Goal: Register for event/course

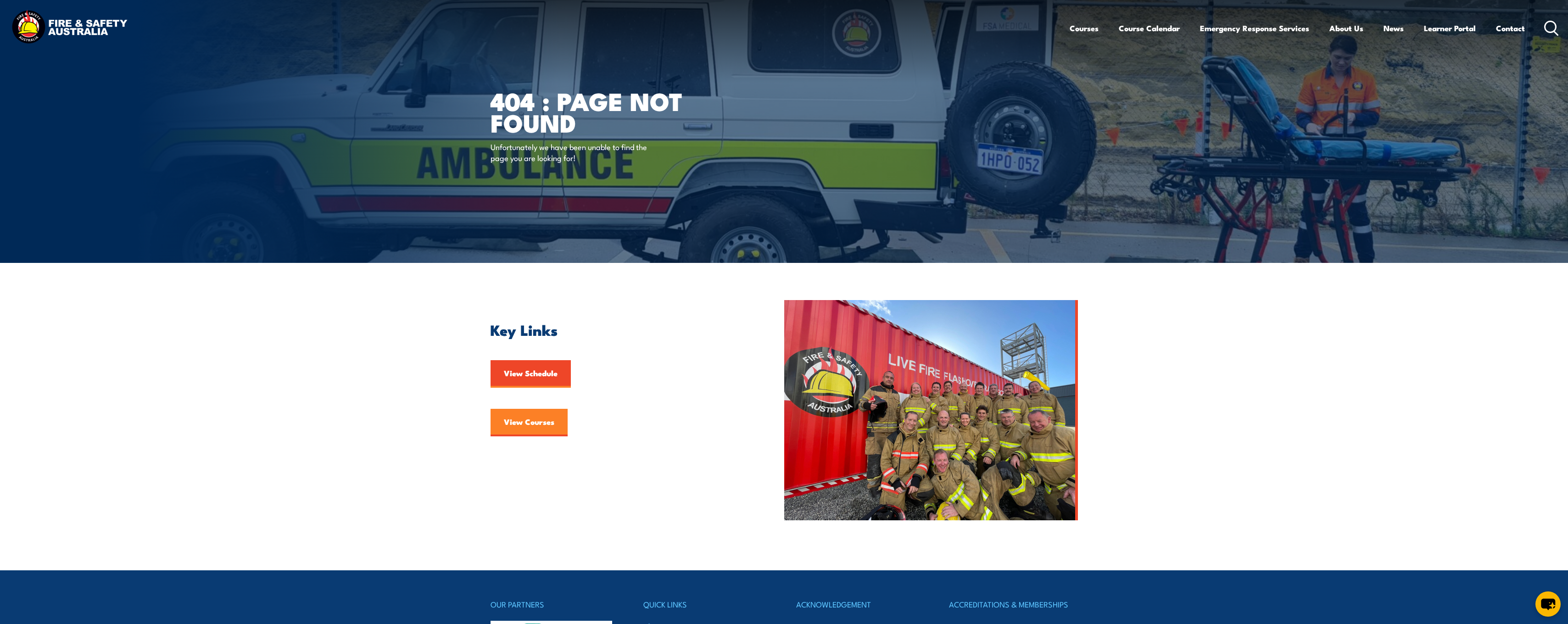
click at [524, 424] on link "View Courses" at bounding box center [529, 422] width 77 height 27
click at [532, 417] on link "View Courses" at bounding box center [529, 422] width 77 height 27
click at [530, 335] on h2 "Key Links" at bounding box center [616, 329] width 251 height 13
click at [89, 40] on img at bounding box center [69, 27] width 120 height 40
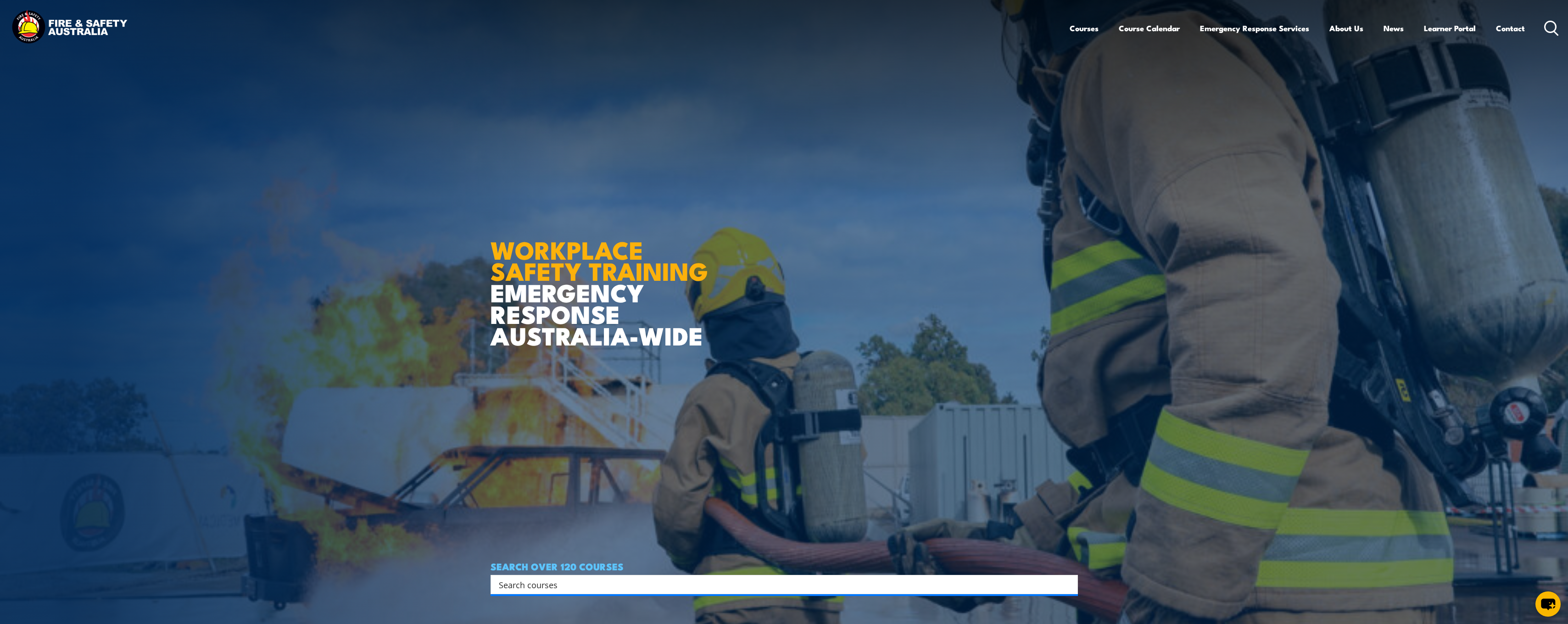
click at [713, 585] on input "Search input" at bounding box center [778, 584] width 559 height 14
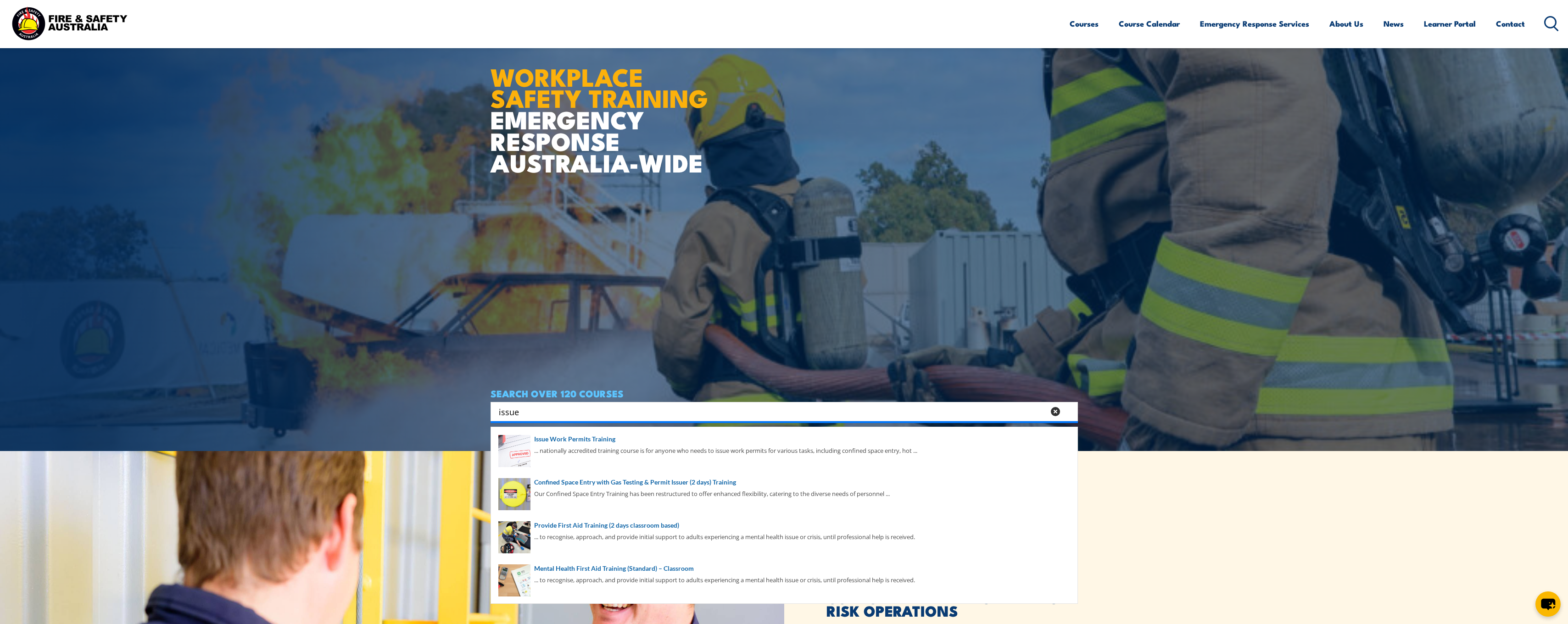
scroll to position [184, 0]
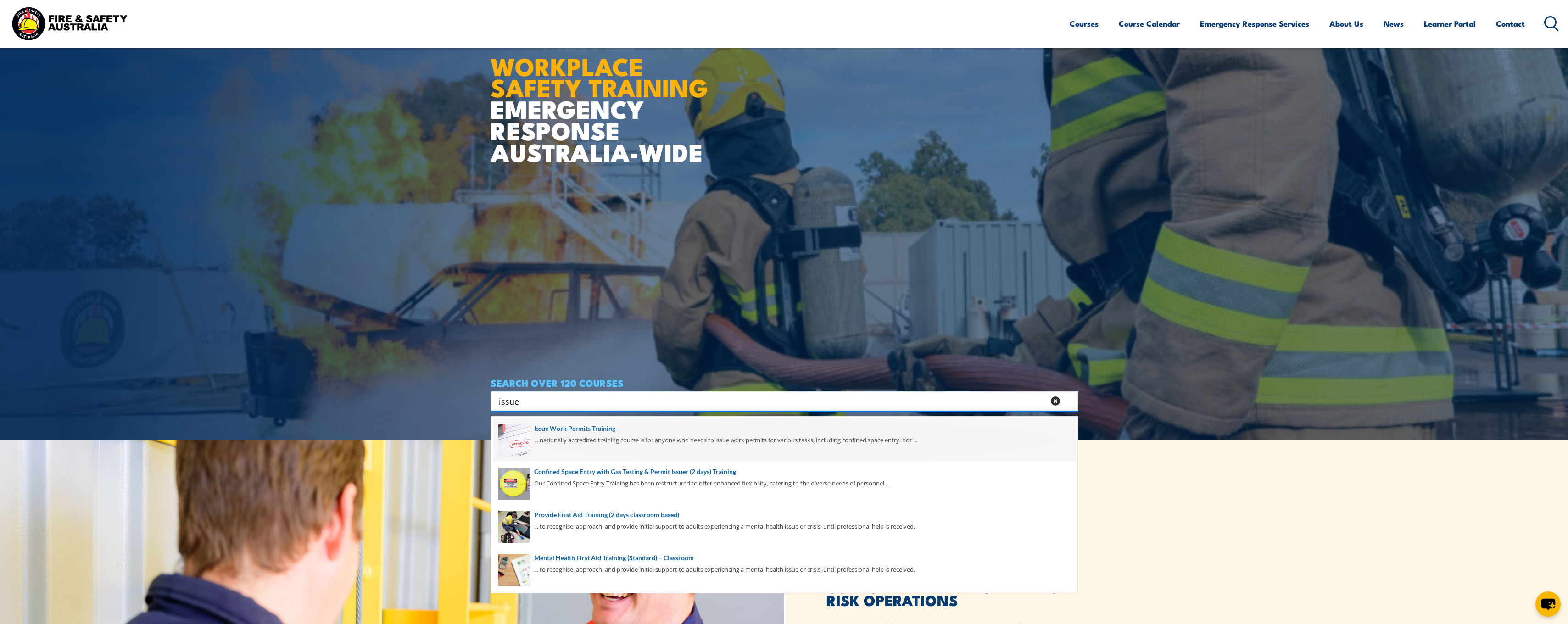
type input "issue"
click at [588, 431] on span at bounding box center [784, 439] width 582 height 43
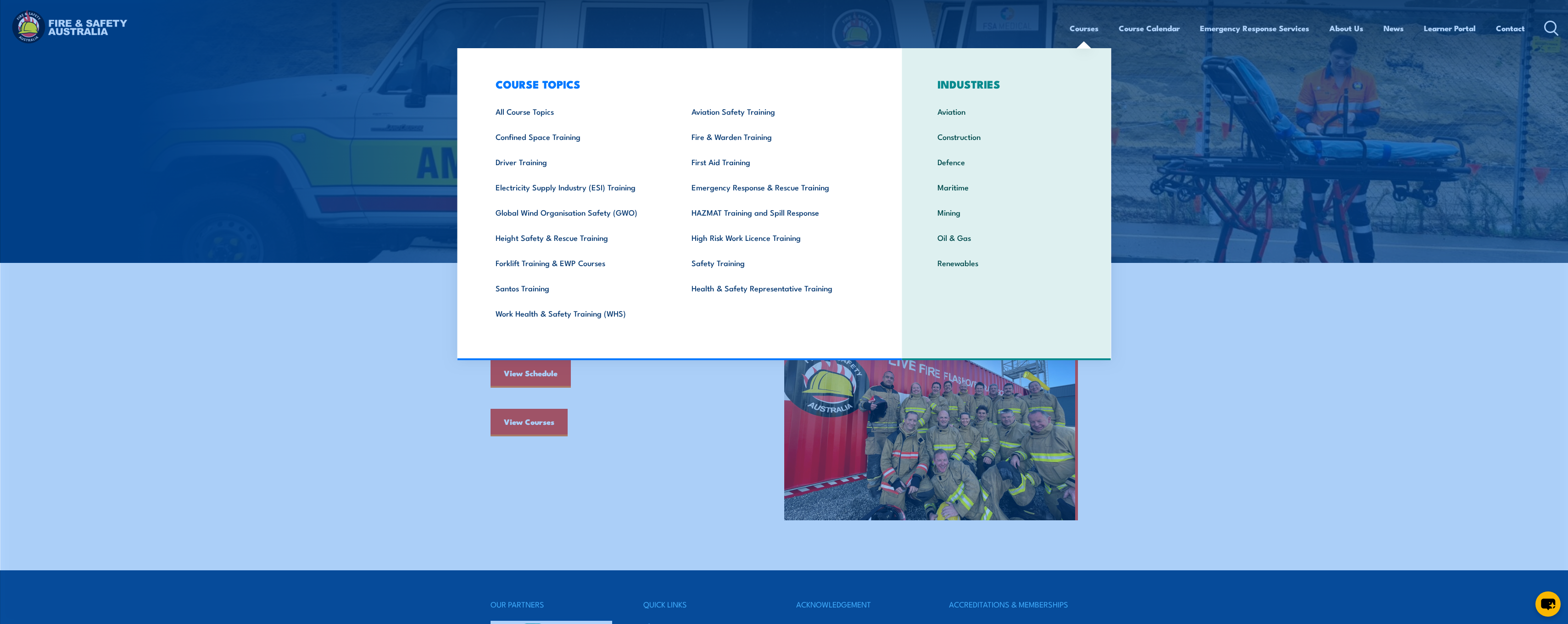
click at [1082, 31] on link "Courses" at bounding box center [1084, 28] width 29 height 25
click at [532, 117] on link "All Course Topics" at bounding box center [579, 111] width 196 height 26
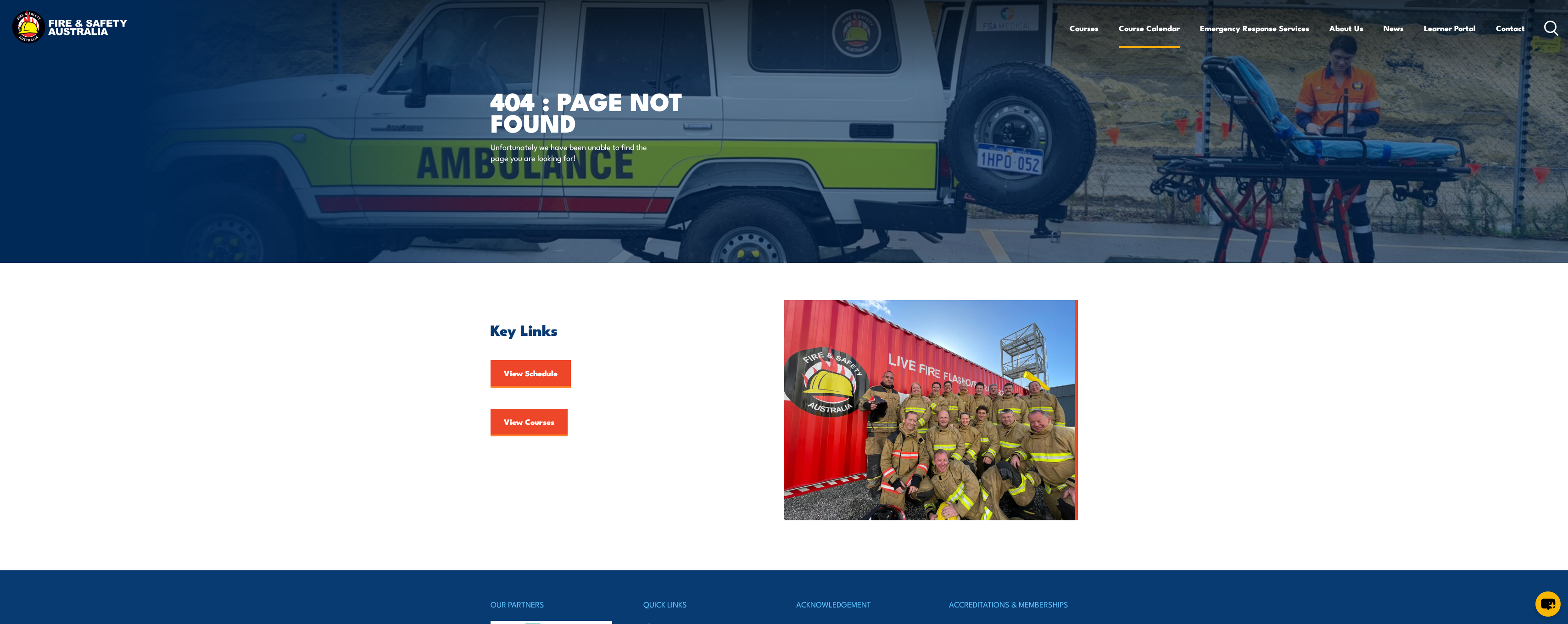
click at [1147, 26] on link "Course Calendar" at bounding box center [1149, 28] width 61 height 25
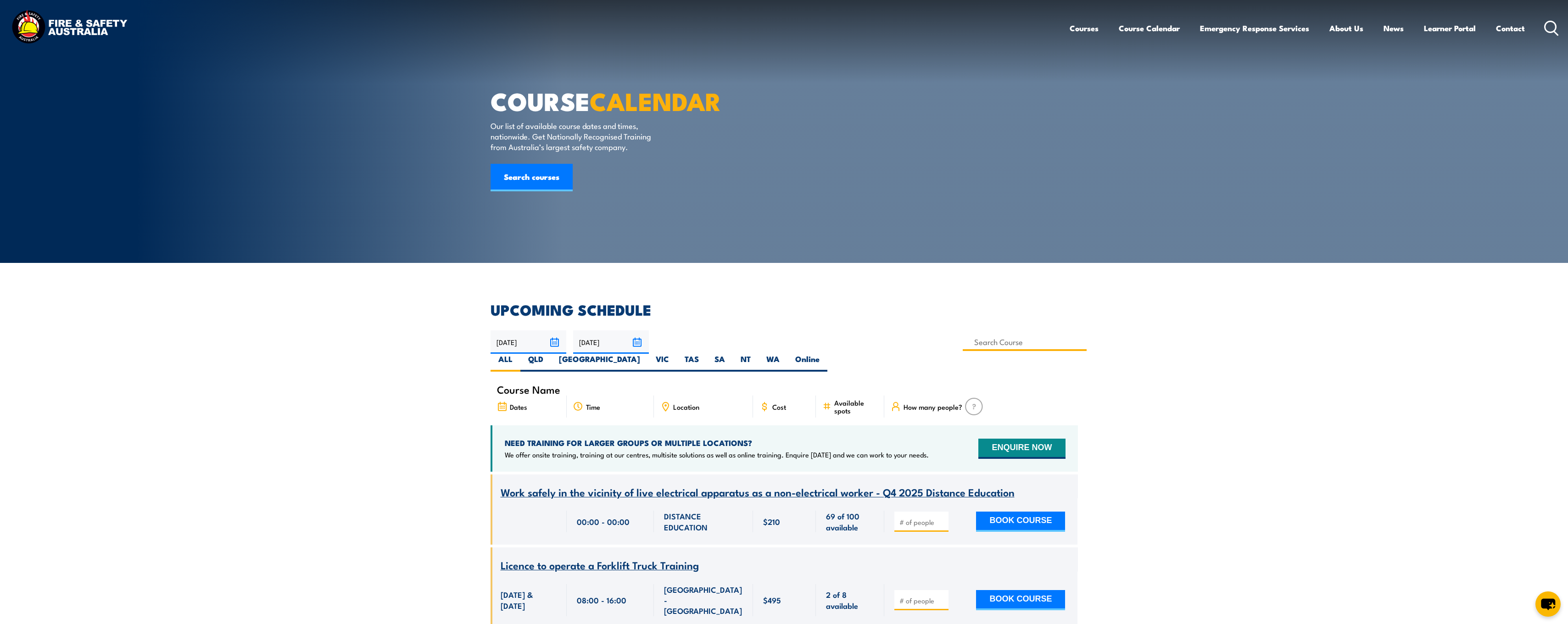
click at [963, 343] on input at bounding box center [1025, 342] width 125 height 18
type input "Issue Work Permits Training"
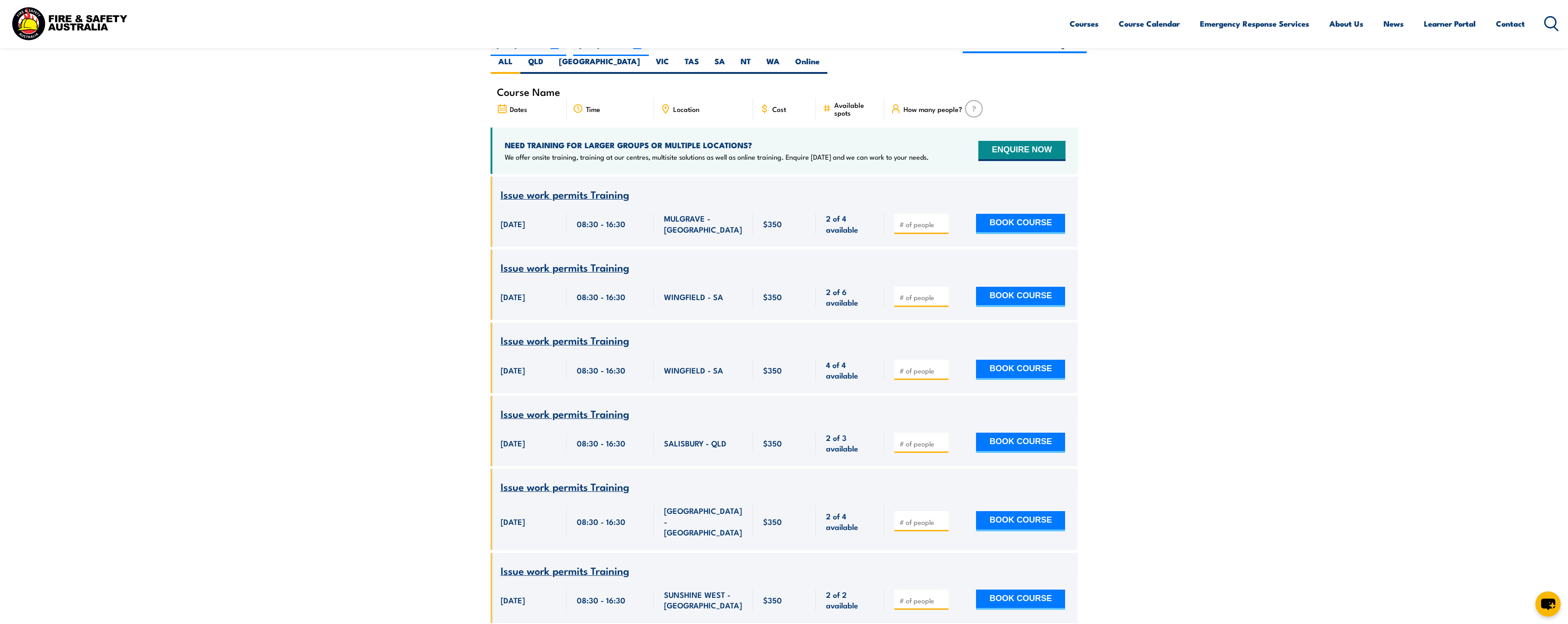
scroll to position [27, 0]
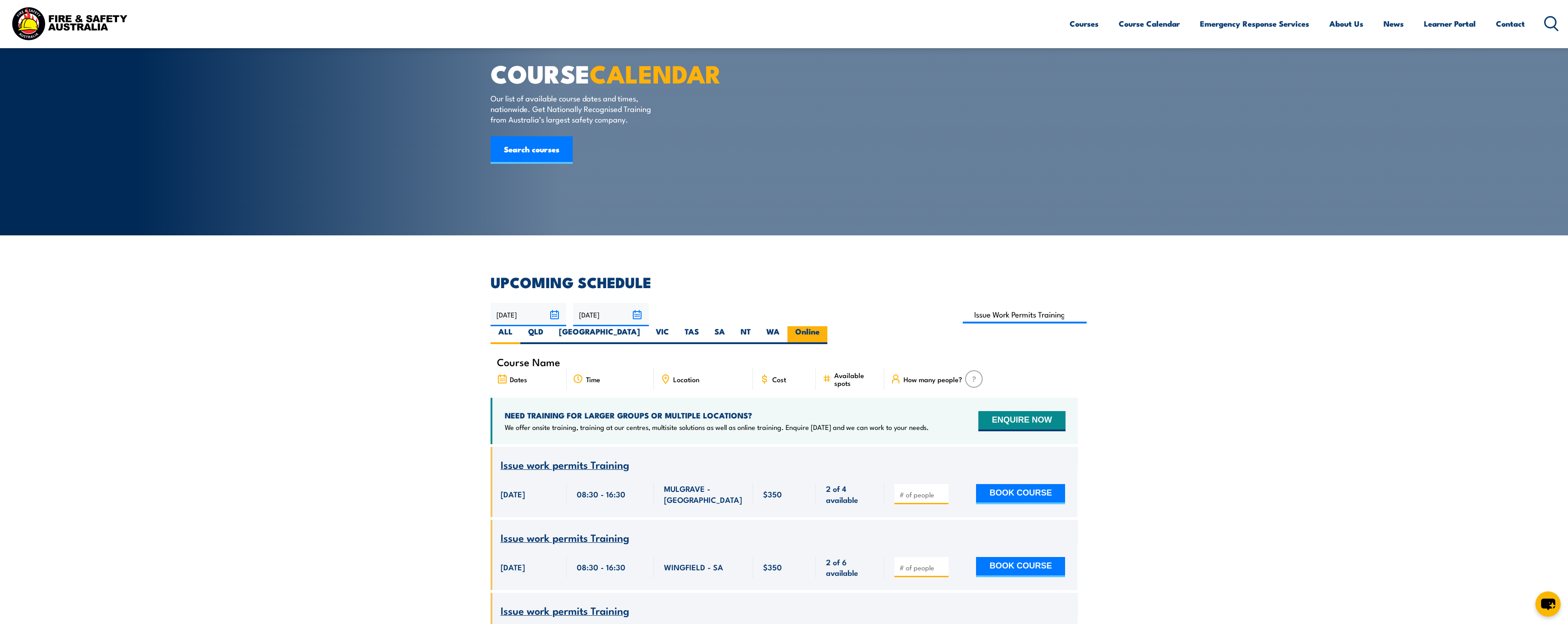
click at [828, 326] on label "Online" at bounding box center [807, 335] width 40 height 18
click at [826, 326] on input "Online" at bounding box center [822, 329] width 6 height 6
radio input "true"
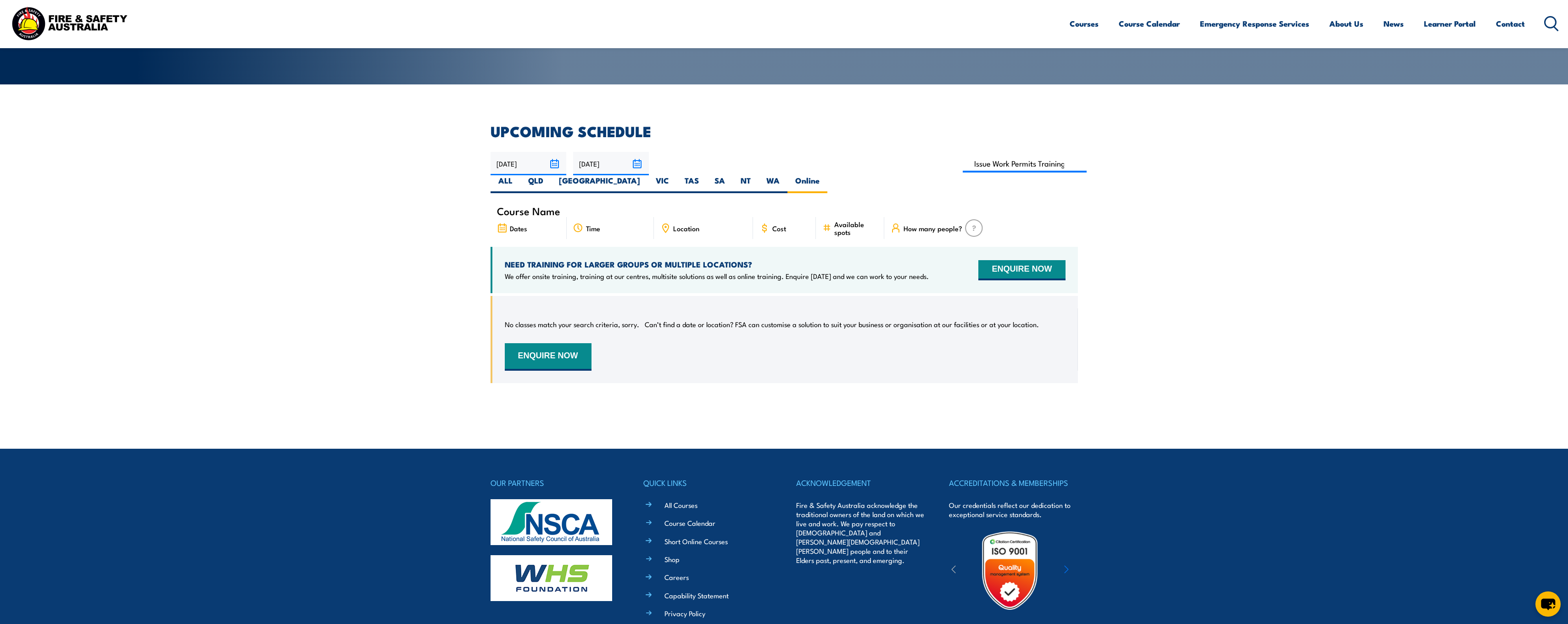
scroll to position [112, 0]
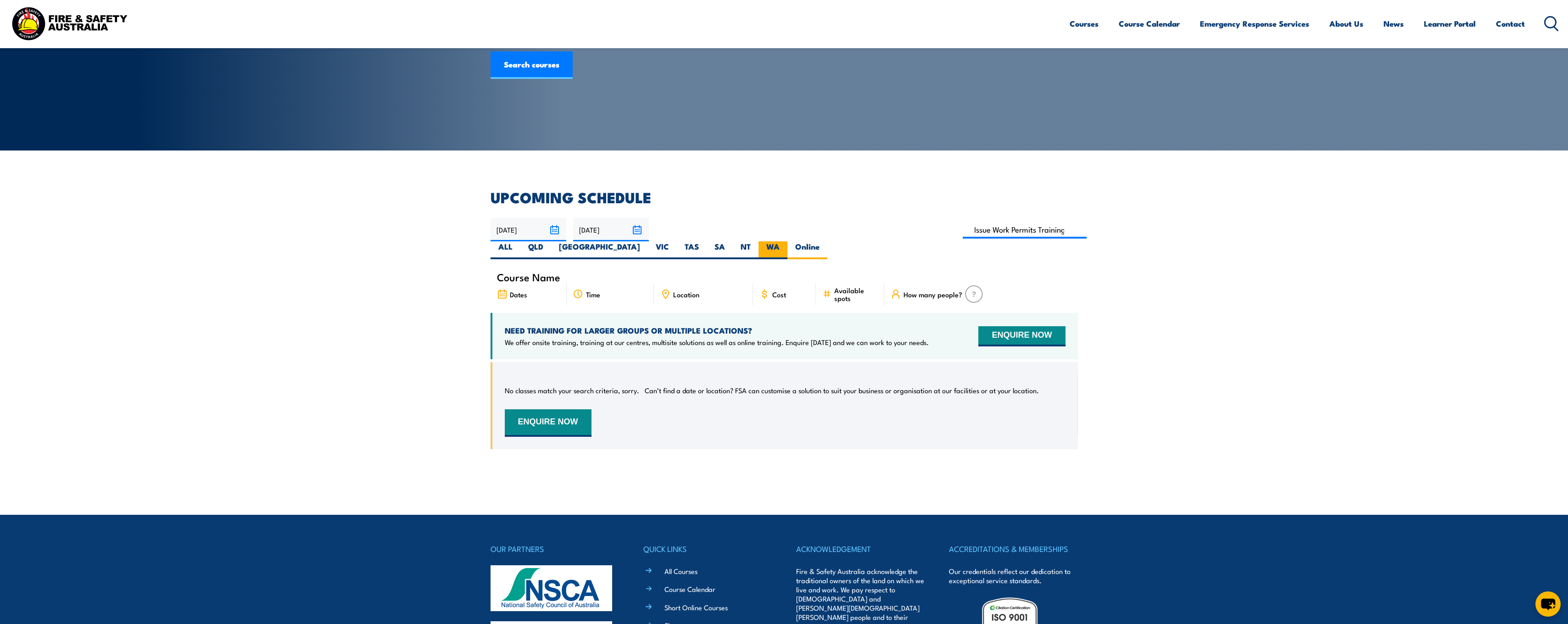
click at [787, 241] on label "WA" at bounding box center [773, 250] width 29 height 18
click at [785, 241] on input "WA" at bounding box center [783, 244] width 6 height 6
radio input "true"
